Goal: Task Accomplishment & Management: Manage account settings

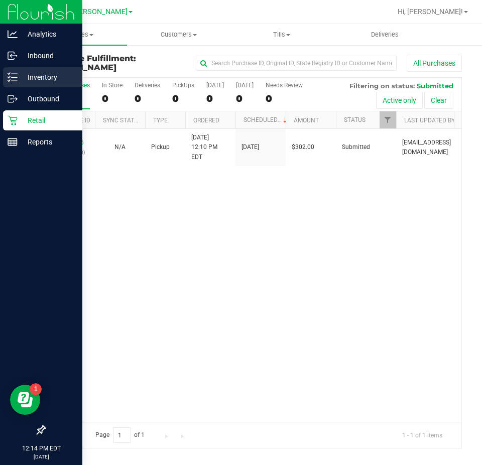
click at [9, 77] on icon at bounding box center [9, 77] width 2 height 2
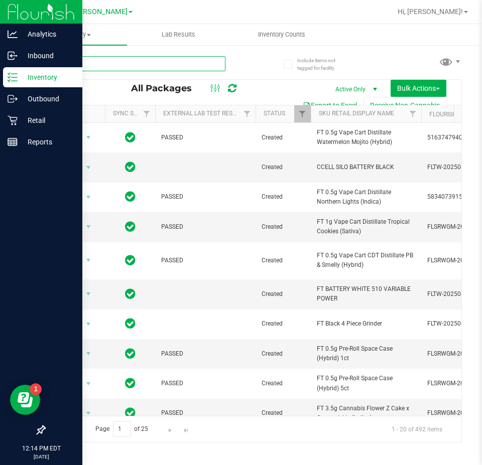
click at [132, 63] on input "text" at bounding box center [134, 63] width 181 height 15
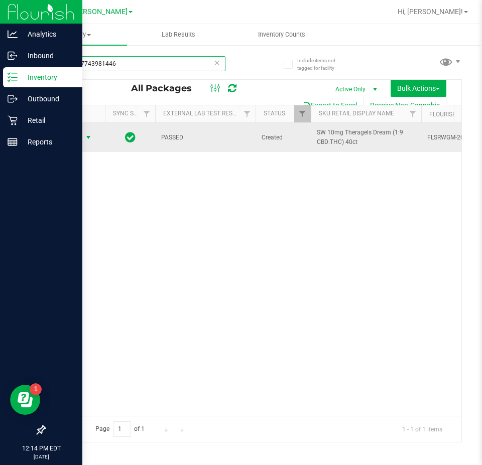
type input "1544657743981446"
click at [76, 140] on span "Action" at bounding box center [68, 138] width 27 height 14
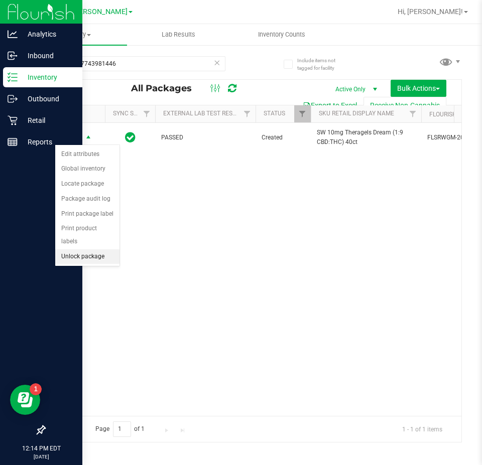
click at [78, 249] on li "Unlock package" at bounding box center [87, 256] width 64 height 15
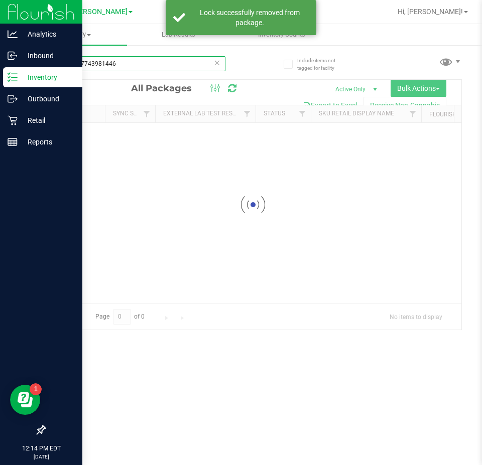
drag, startPoint x: 147, startPoint y: 65, endPoint x: 28, endPoint y: 65, distance: 119.0
click at [28, 65] on div "Include items not tagged for facility 1544657743981446 Loading... All Packages …" at bounding box center [253, 197] width 458 height 306
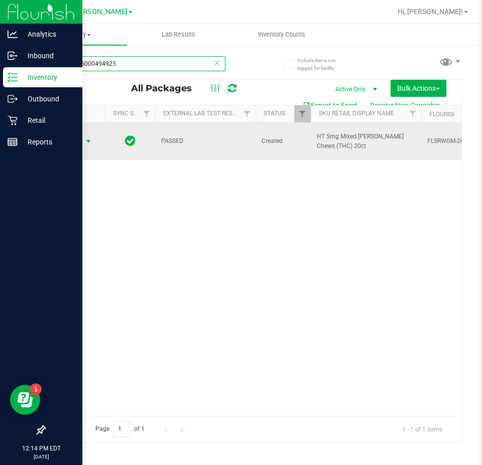
type input "1190035000494925"
click at [80, 139] on span "Action" at bounding box center [68, 142] width 27 height 14
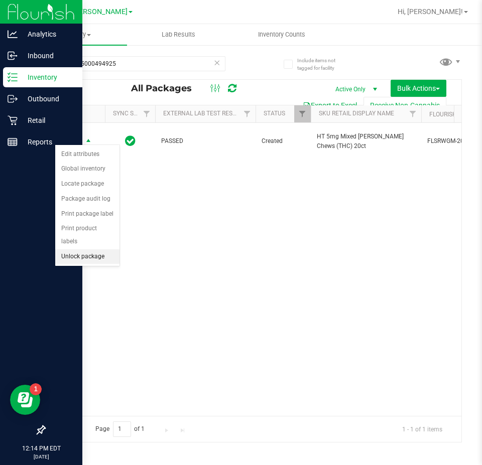
click at [78, 249] on li "Unlock package" at bounding box center [87, 256] width 64 height 15
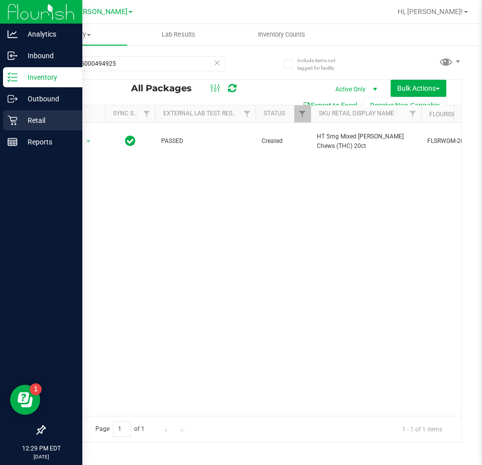
click at [34, 117] on p "Retail" at bounding box center [48, 120] width 60 height 12
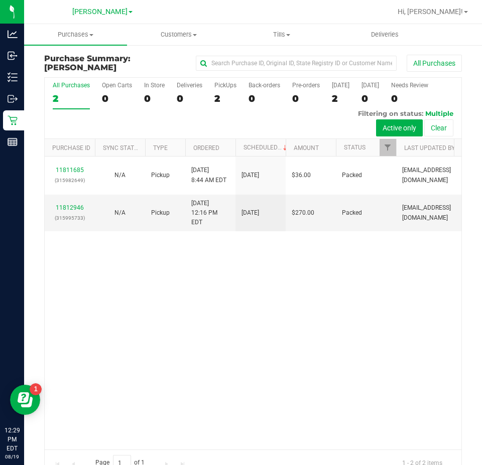
click at [234, 319] on div "11811685 (315982649) N/A Pickup [DATE] 8:44 AM EDT 8/19/2025 $36.00 Packed [EMA…" at bounding box center [253, 303] width 417 height 293
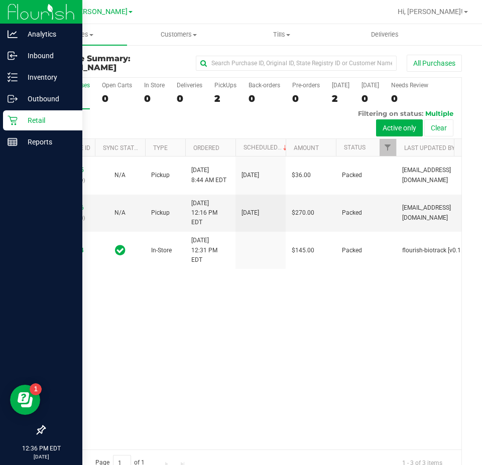
click at [8, 119] on icon at bounding box center [13, 120] width 10 height 10
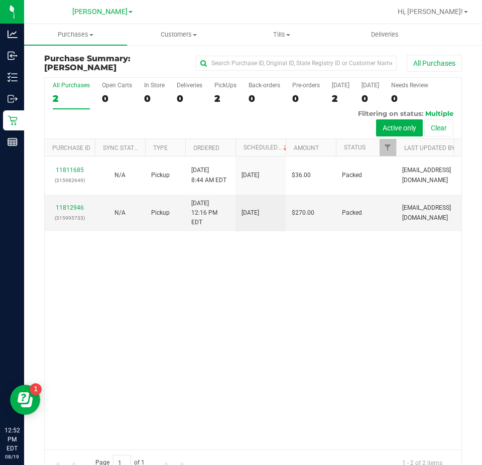
click at [309, 357] on div "11811685 (315982649) N/A Pickup [DATE] 8:44 AM EDT 8/19/2025 $36.00 Packed [EMA…" at bounding box center [253, 303] width 417 height 293
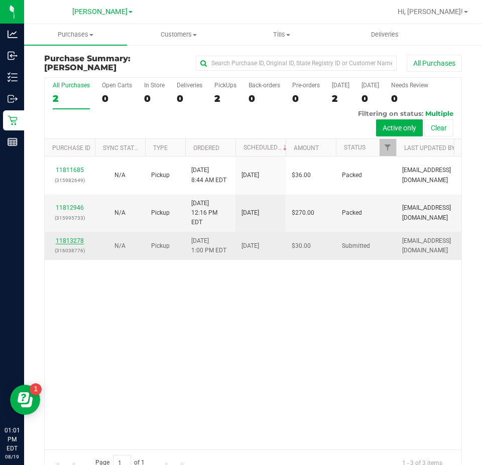
click at [79, 237] on link "11813278" at bounding box center [70, 240] width 28 height 7
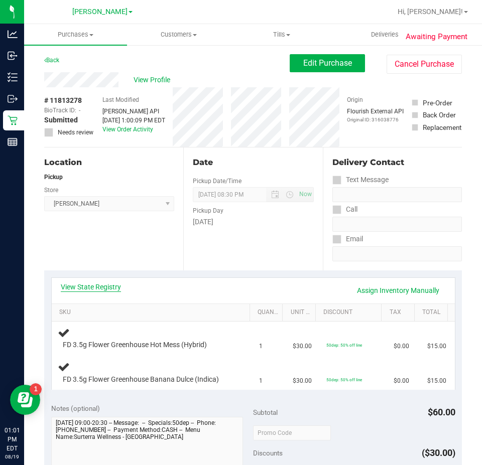
click at [91, 284] on link "View State Registry" at bounding box center [91, 287] width 60 height 10
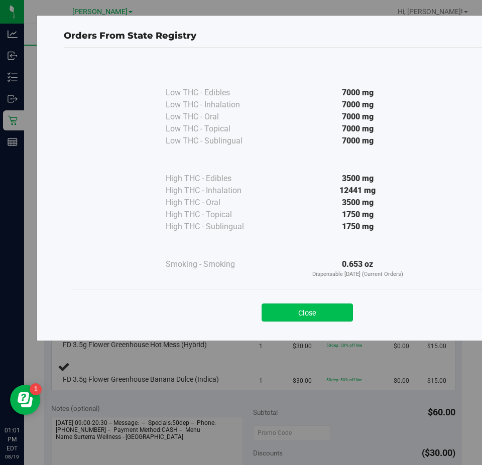
click at [299, 315] on button "Close" at bounding box center [307, 313] width 91 height 18
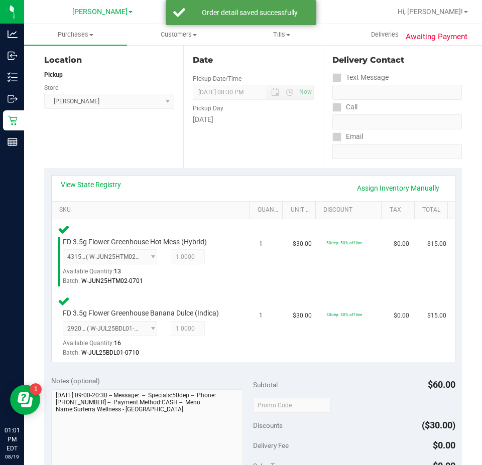
scroll to position [251, 0]
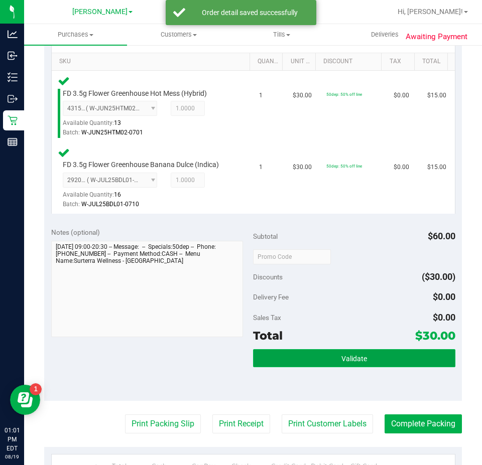
click at [342, 355] on span "Validate" at bounding box center [354, 359] width 26 height 8
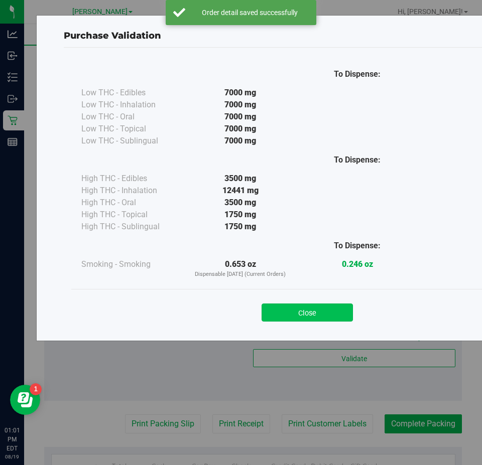
click at [296, 307] on button "Close" at bounding box center [307, 313] width 91 height 18
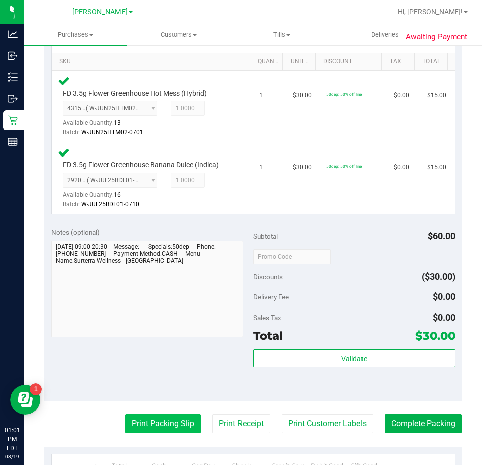
click at [160, 418] on button "Print Packing Slip" at bounding box center [163, 424] width 76 height 19
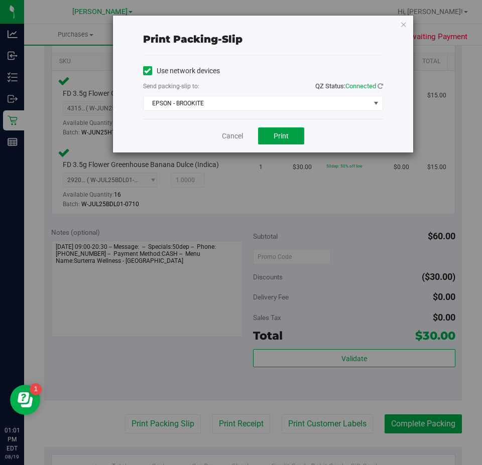
drag, startPoint x: 268, startPoint y: 134, endPoint x: 477, endPoint y: 45, distance: 227.8
click at [269, 134] on button "Print" at bounding box center [281, 135] width 46 height 17
click at [227, 137] on link "Cancel" at bounding box center [232, 136] width 21 height 11
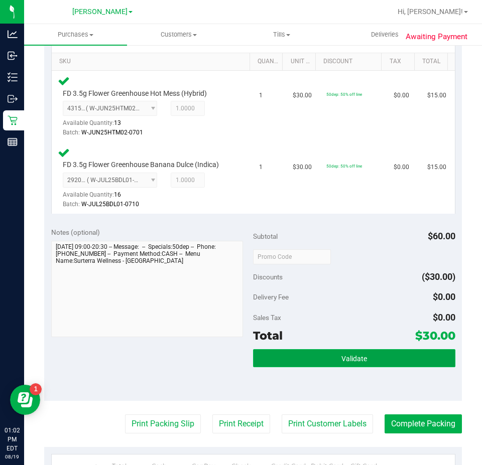
click at [341, 360] on span "Validate" at bounding box center [354, 359] width 26 height 8
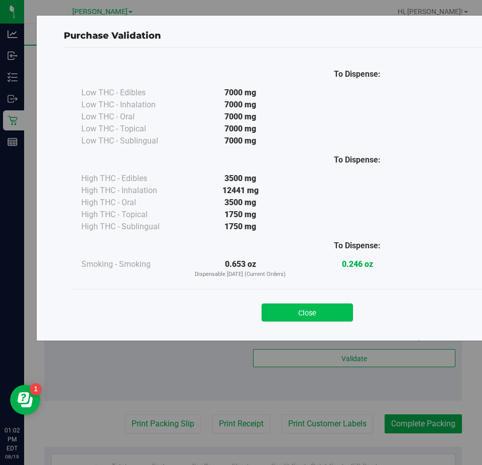
click at [305, 307] on button "Close" at bounding box center [307, 313] width 91 height 18
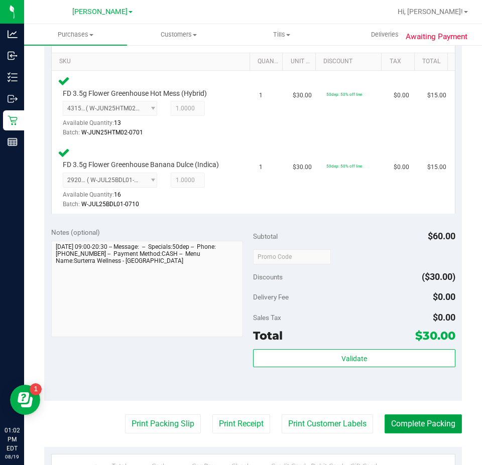
click at [422, 417] on button "Complete Packing" at bounding box center [422, 424] width 77 height 19
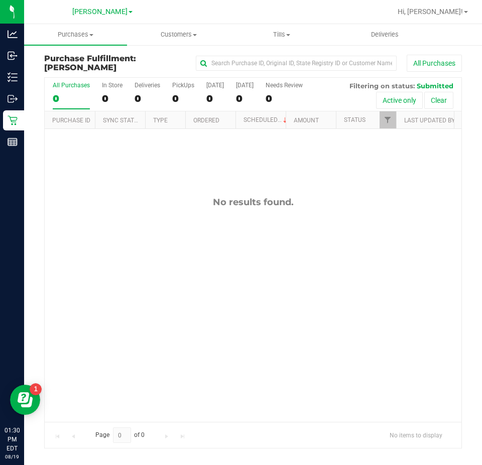
click at [223, 380] on div "No results found." at bounding box center [253, 309] width 417 height 361
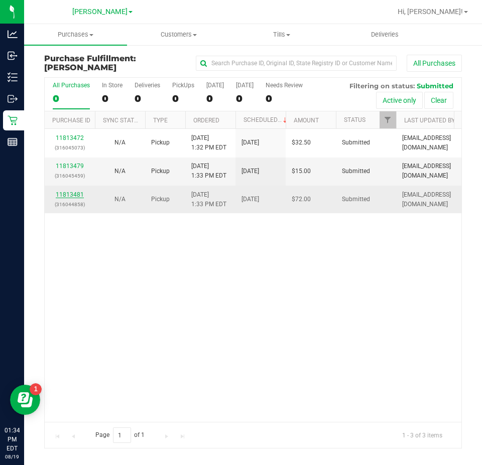
click at [70, 195] on link "11813481" at bounding box center [70, 194] width 28 height 7
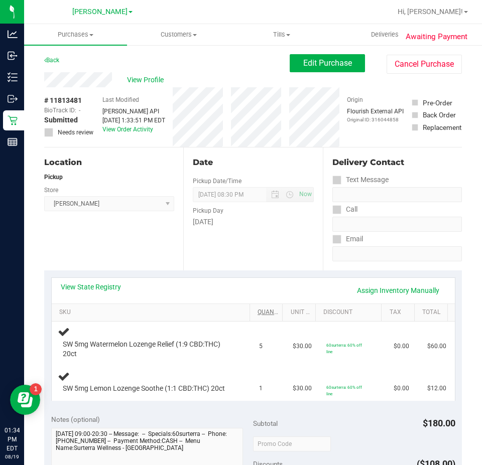
scroll to position [2, 0]
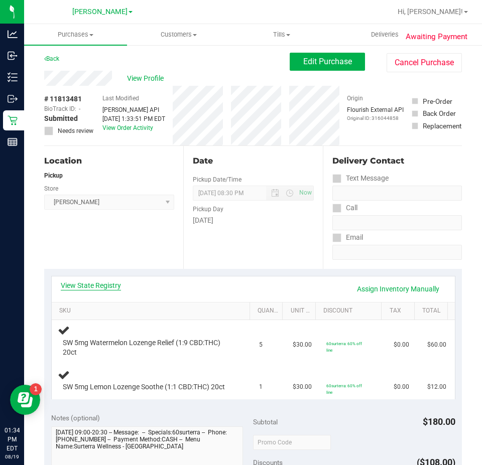
click at [91, 283] on link "View State Registry" at bounding box center [91, 286] width 60 height 10
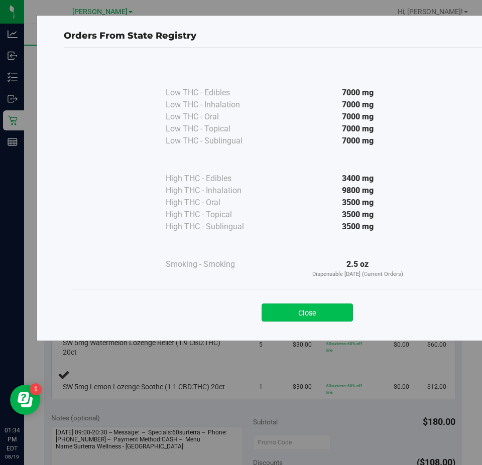
click at [310, 314] on button "Close" at bounding box center [307, 313] width 91 height 18
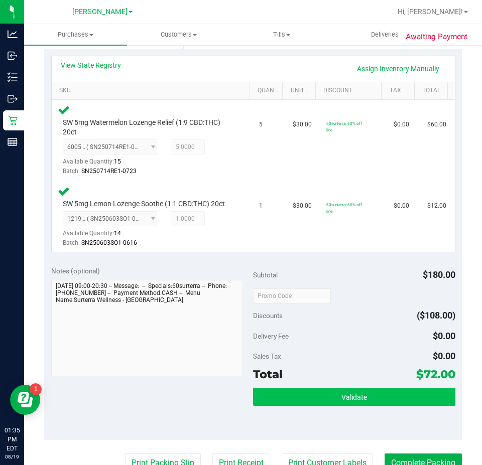
scroll to position [303, 0]
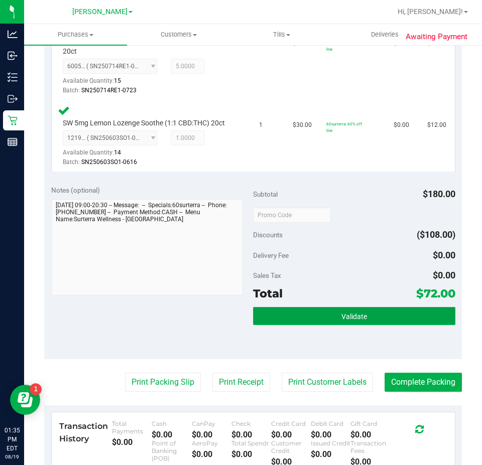
click at [315, 325] on button "Validate" at bounding box center [354, 316] width 202 height 18
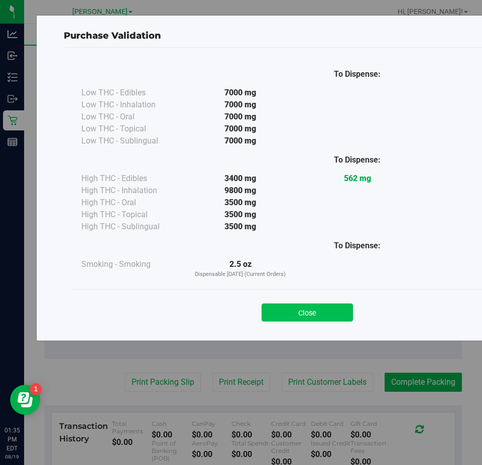
click at [315, 314] on button "Close" at bounding box center [307, 313] width 91 height 18
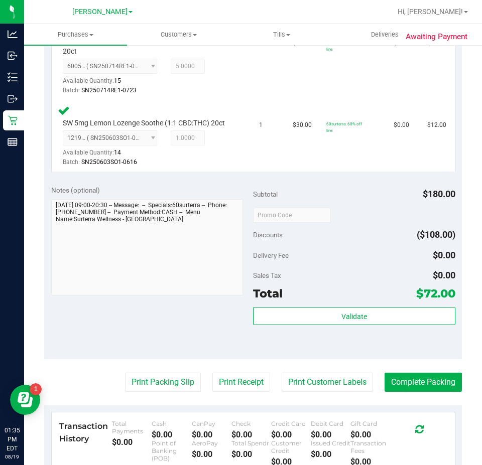
click at [163, 380] on purchase-details "Back Edit Purchase Cancel Purchase View Profile # 11813481 BioTrack ID: - Submi…" at bounding box center [253, 186] width 418 height 869
click at [154, 392] on button "Print Packing Slip" at bounding box center [163, 382] width 76 height 19
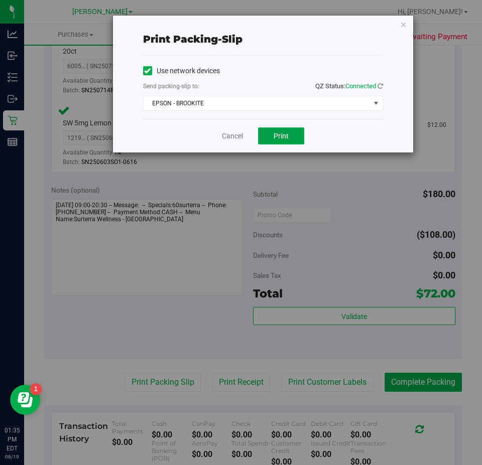
click at [277, 128] on button "Print" at bounding box center [281, 135] width 46 height 17
click at [235, 134] on link "Cancel" at bounding box center [232, 136] width 21 height 11
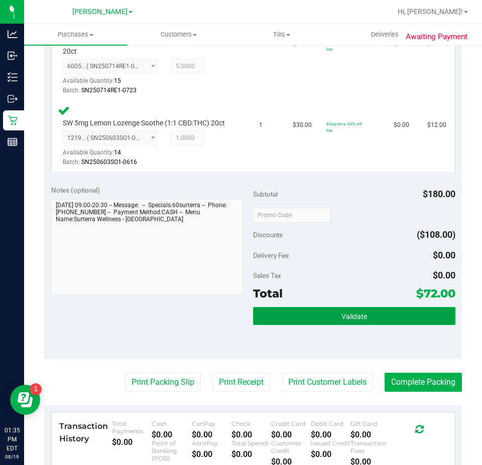
click at [339, 320] on button "Validate" at bounding box center [354, 316] width 202 height 18
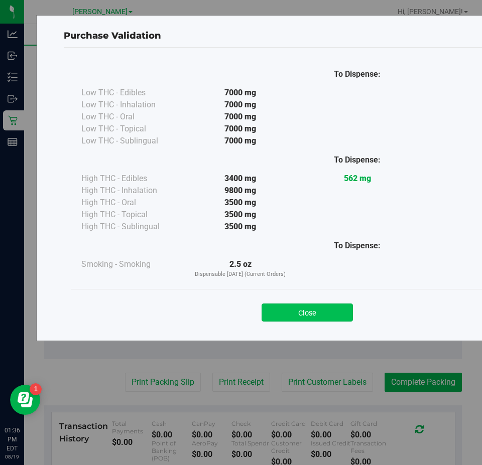
click at [305, 319] on button "Close" at bounding box center [307, 313] width 91 height 18
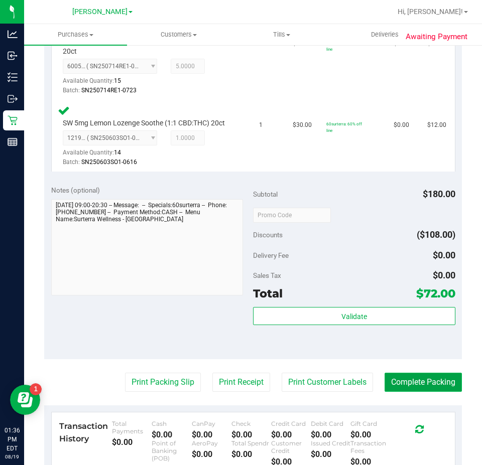
click at [416, 388] on button "Complete Packing" at bounding box center [422, 382] width 77 height 19
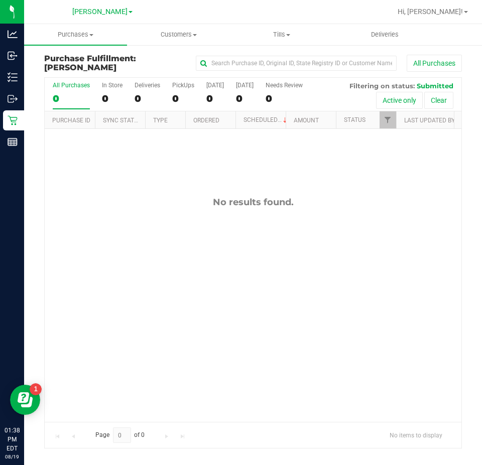
click at [217, 331] on div "No results found." at bounding box center [253, 309] width 417 height 361
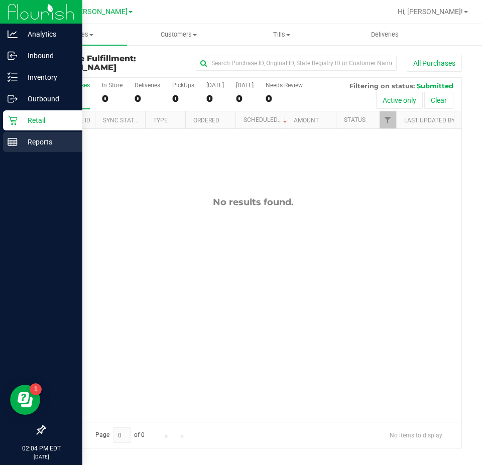
click at [11, 143] on line at bounding box center [11, 143] width 0 height 5
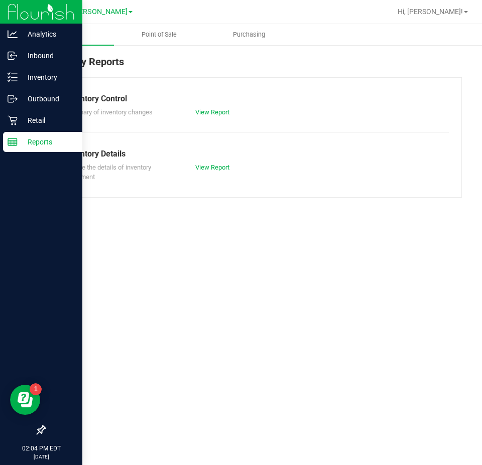
click at [148, 33] on span "Point of Sale" at bounding box center [159, 34] width 62 height 9
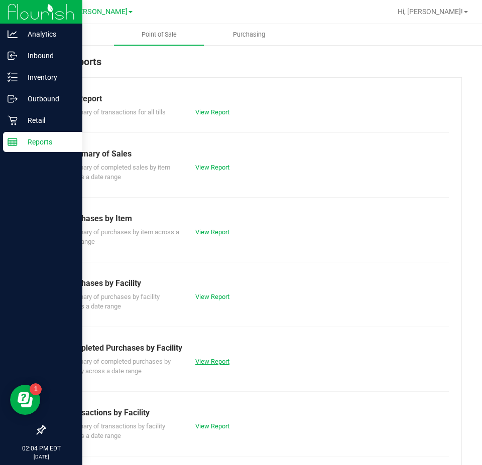
click at [225, 361] on link "View Report" at bounding box center [212, 362] width 34 height 8
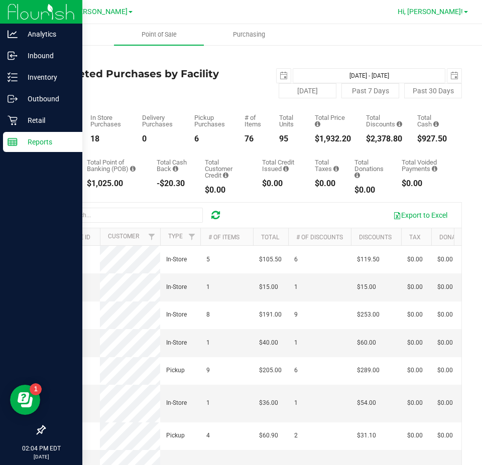
click at [435, 11] on span "Hi, [PERSON_NAME]!" at bounding box center [430, 12] width 65 height 8
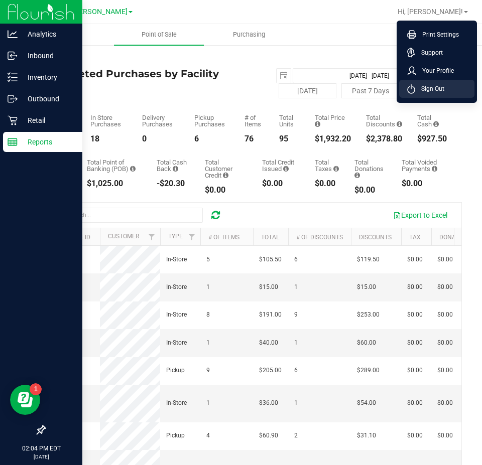
click at [446, 90] on li "Sign Out" at bounding box center [436, 89] width 75 height 18
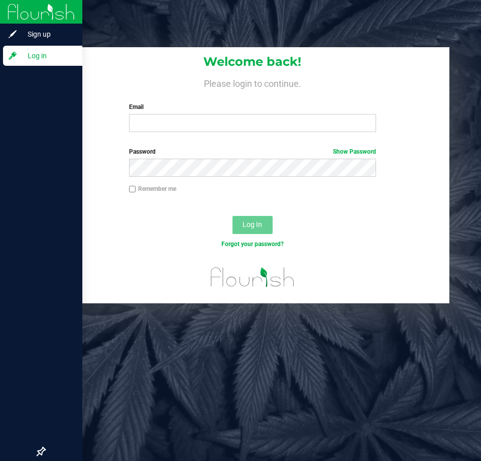
click at [263, 134] on div "Welcome back! Please login to continue. Email Required Please format your email…" at bounding box center [252, 93] width 393 height 93
click at [266, 124] on input "Email" at bounding box center [252, 123] width 247 height 18
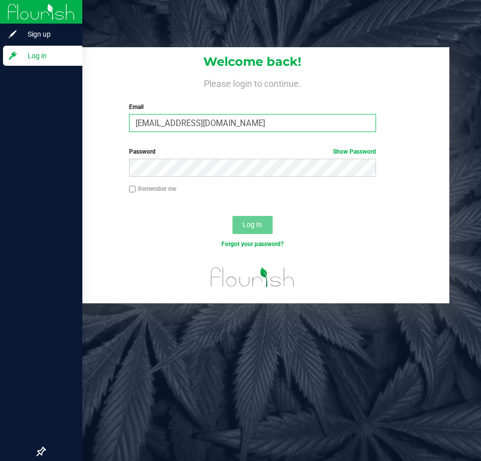
type input "[EMAIL_ADDRESS][DOMAIN_NAME]"
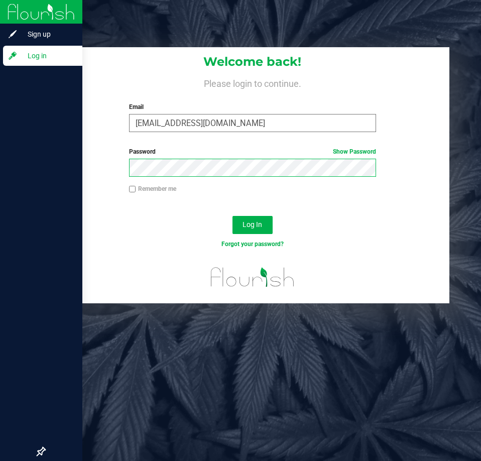
click at [232, 216] on button "Log In" at bounding box center [252, 225] width 40 height 18
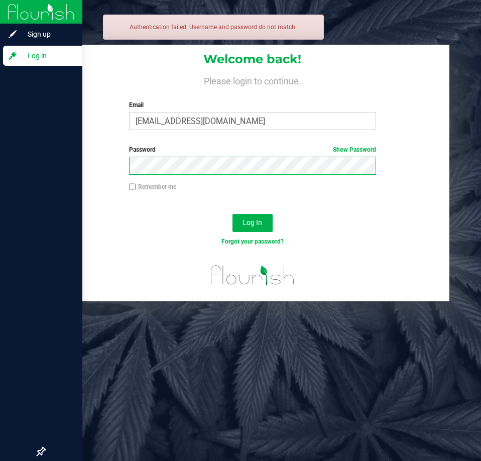
click at [232, 214] on button "Log In" at bounding box center [252, 223] width 40 height 18
